Goal: Transaction & Acquisition: Obtain resource

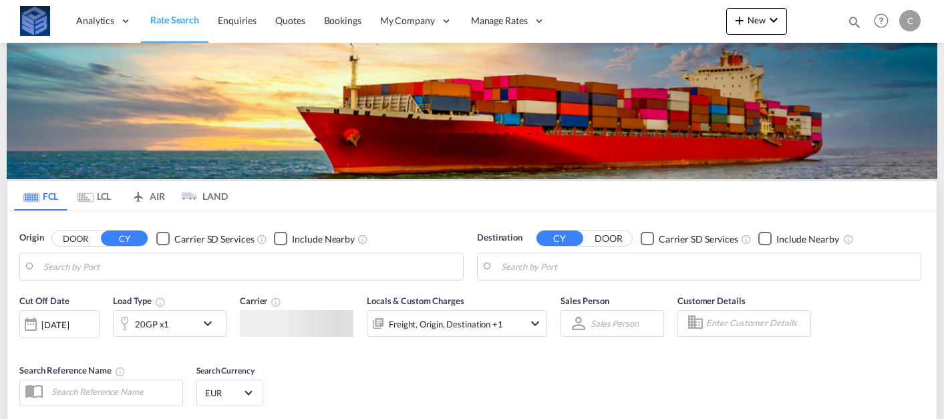
type input "Mundra, INMUN"
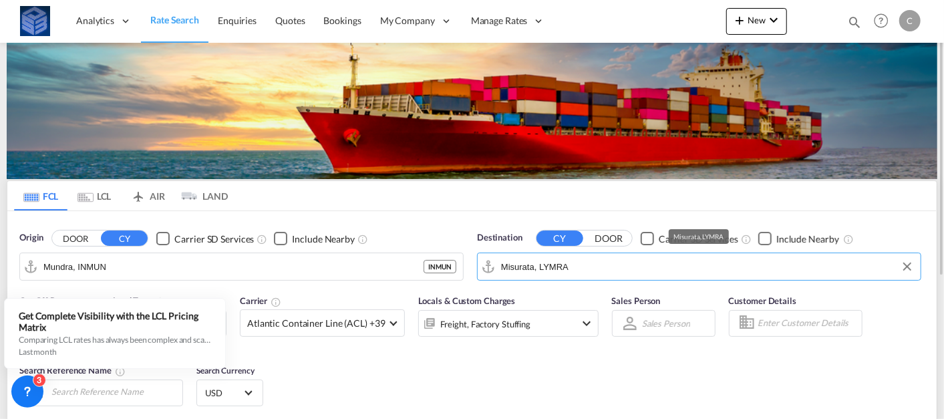
click at [538, 269] on input "Misurata, LYMRA" at bounding box center [707, 266] width 413 height 20
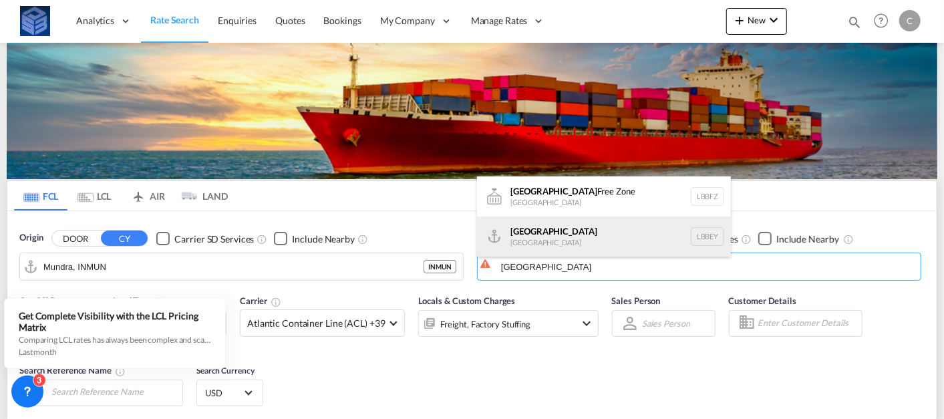
click at [545, 236] on div "Beirut [GEOGRAPHIC_DATA] LBBEY" at bounding box center [604, 236] width 254 height 40
type input "[GEOGRAPHIC_DATA], LBBEY"
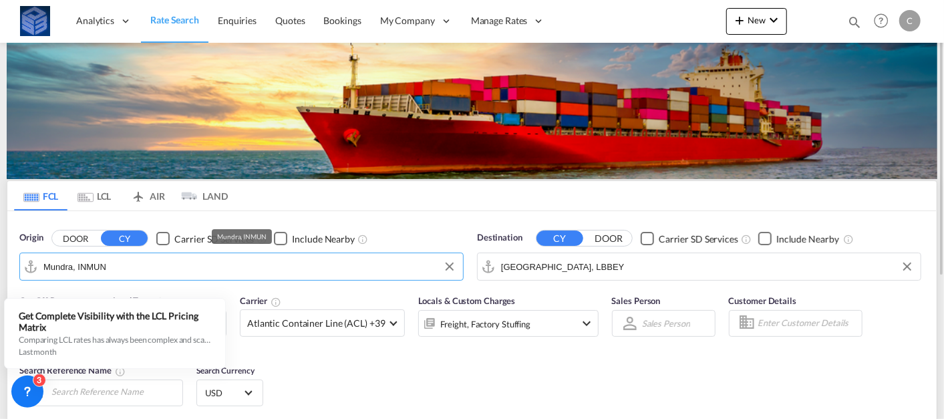
click at [365, 274] on input "Mundra, INMUN" at bounding box center [249, 266] width 413 height 20
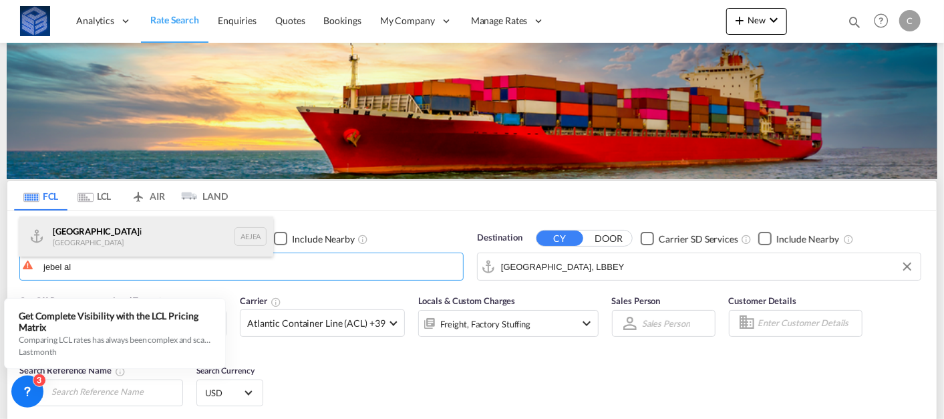
click at [137, 232] on div "[GEOGRAPHIC_DATA] i [GEOGRAPHIC_DATA] AEJEA" at bounding box center [146, 236] width 254 height 40
type input "[GEOGRAPHIC_DATA], [GEOGRAPHIC_DATA]"
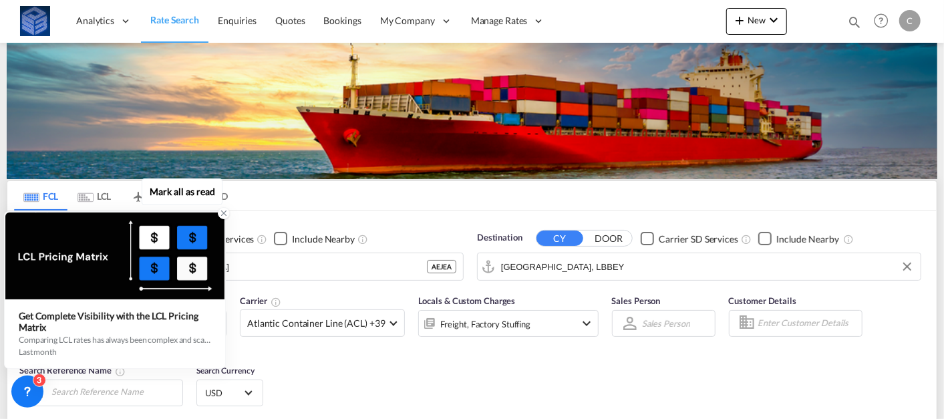
click at [225, 216] on icon at bounding box center [223, 212] width 9 height 9
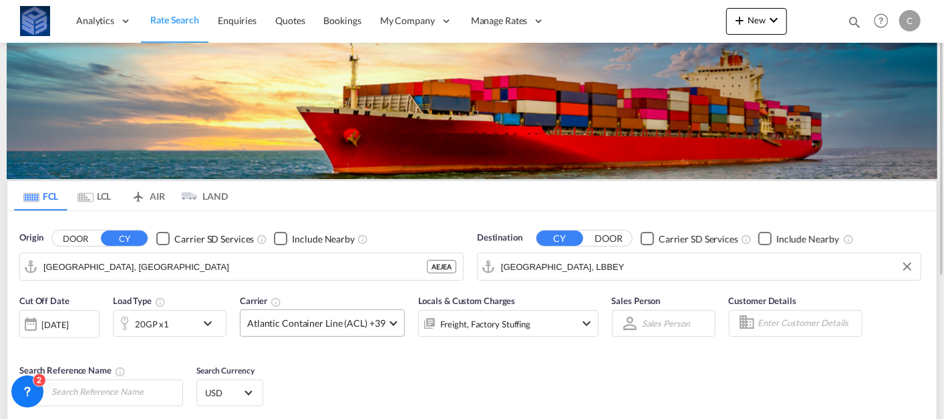
click at [364, 317] on span "Atlantic Container Line (ACL) +39" at bounding box center [316, 323] width 138 height 13
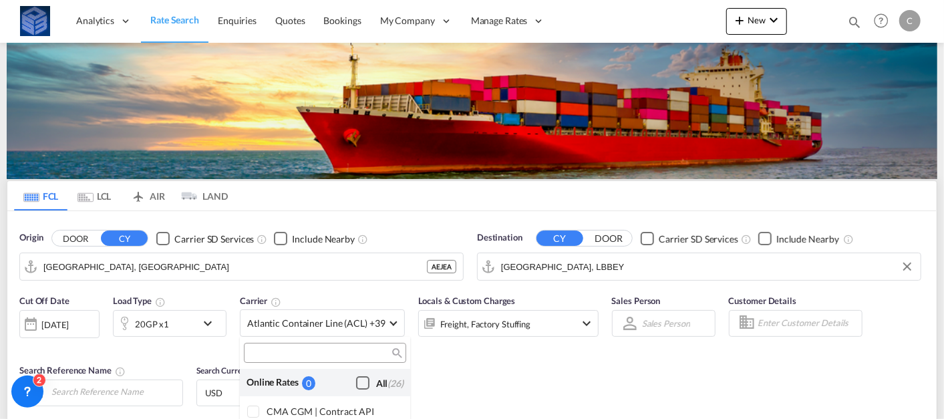
click at [359, 377] on div "Checkbox No Ink" at bounding box center [362, 382] width 13 height 13
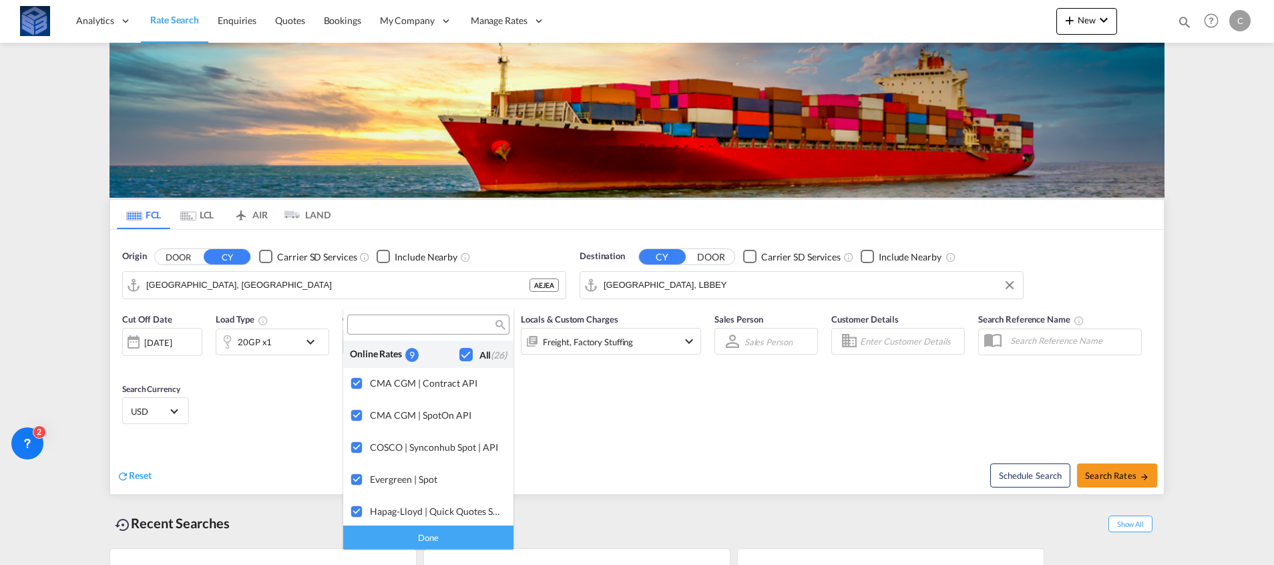
drag, startPoint x: 882, startPoint y: 4, endPoint x: 463, endPoint y: 536, distance: 677.2
click at [463, 418] on div "Done" at bounding box center [428, 537] width 170 height 23
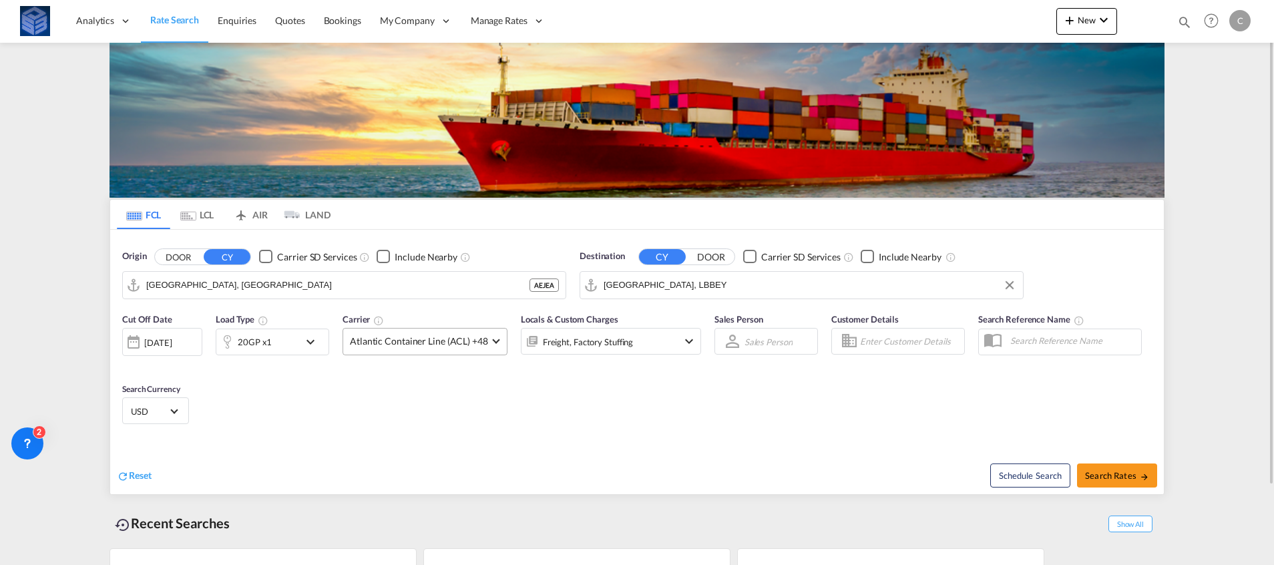
click at [450, 337] on span "Atlantic Container Line (ACL) +48" at bounding box center [419, 341] width 138 height 13
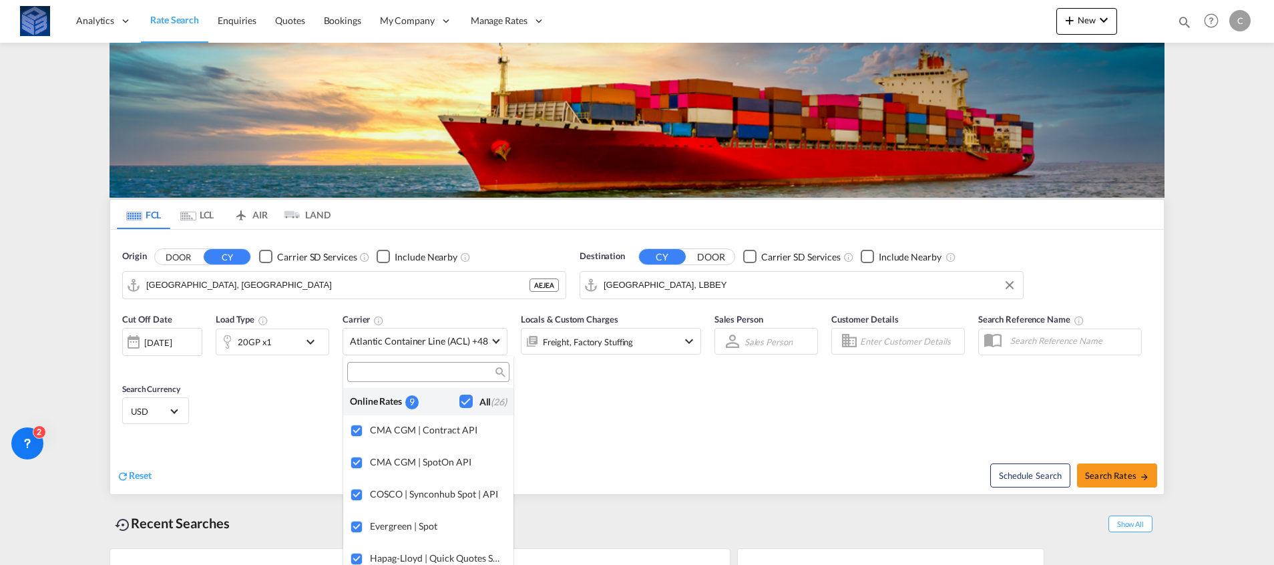
click at [665, 416] on md-backdrop at bounding box center [637, 282] width 1274 height 565
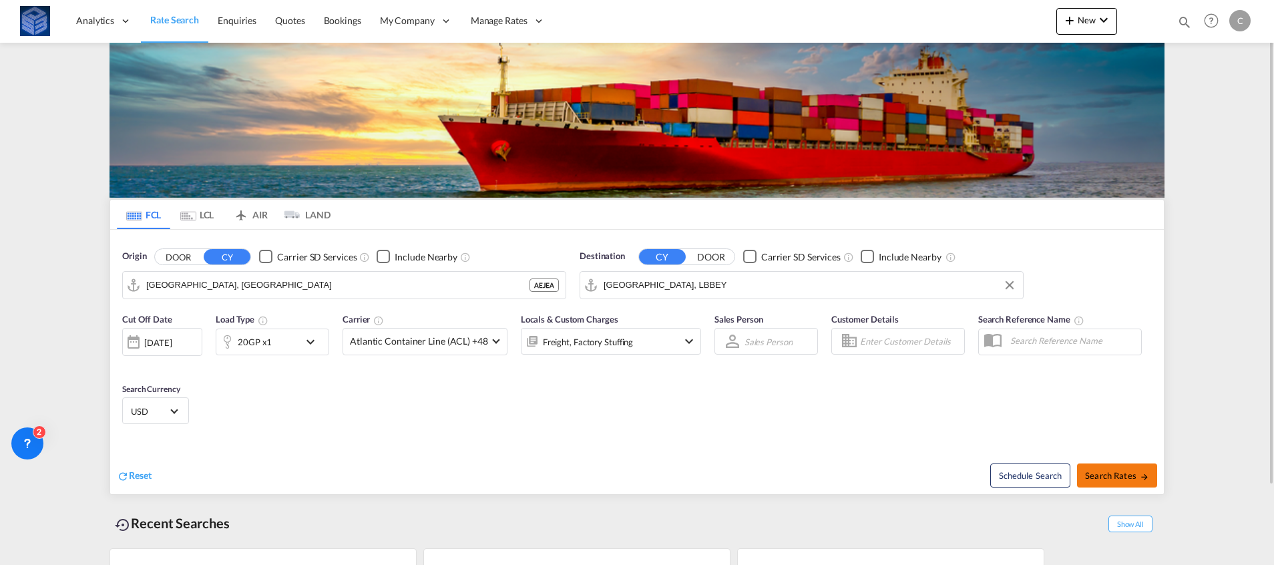
click at [943, 418] on button "Search Rates" at bounding box center [1117, 475] width 80 height 24
type input "AEJEA to LBBEY / [DATE]"
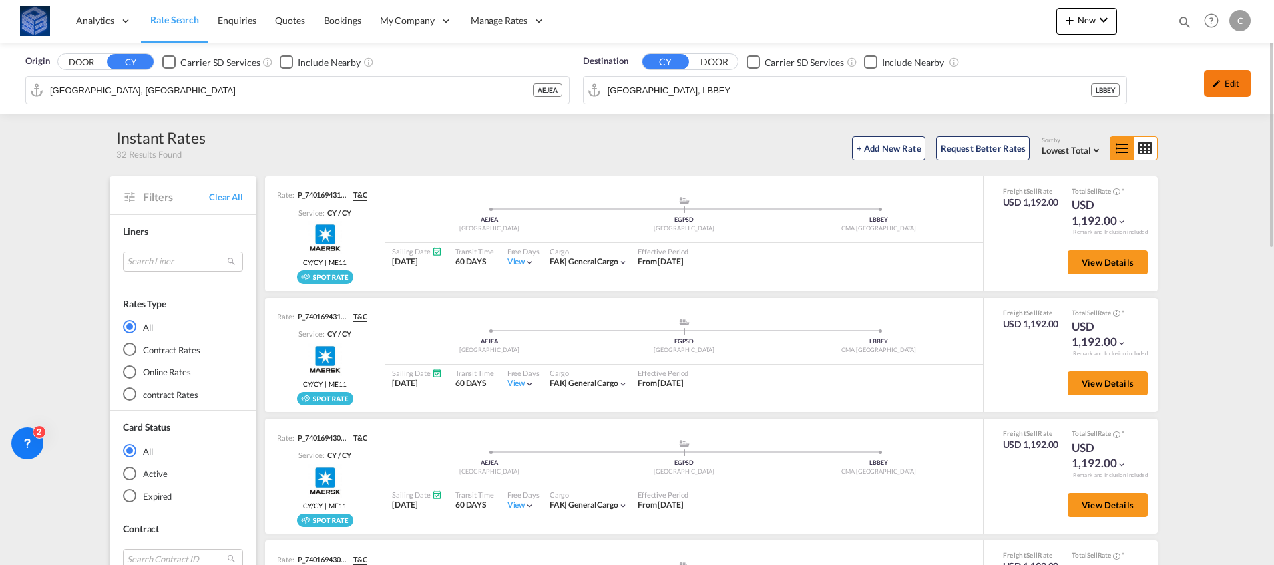
click at [943, 80] on div "Edit" at bounding box center [1227, 83] width 47 height 27
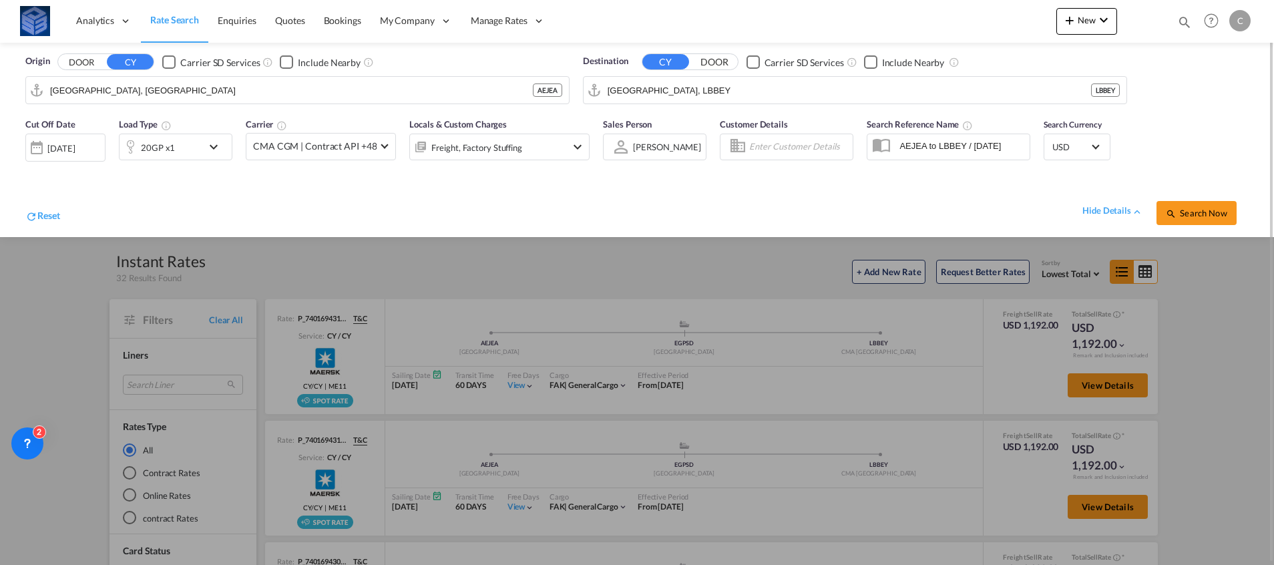
click at [943, 314] on div at bounding box center [637, 282] width 1274 height 565
